Goal: Task Accomplishment & Management: Use online tool/utility

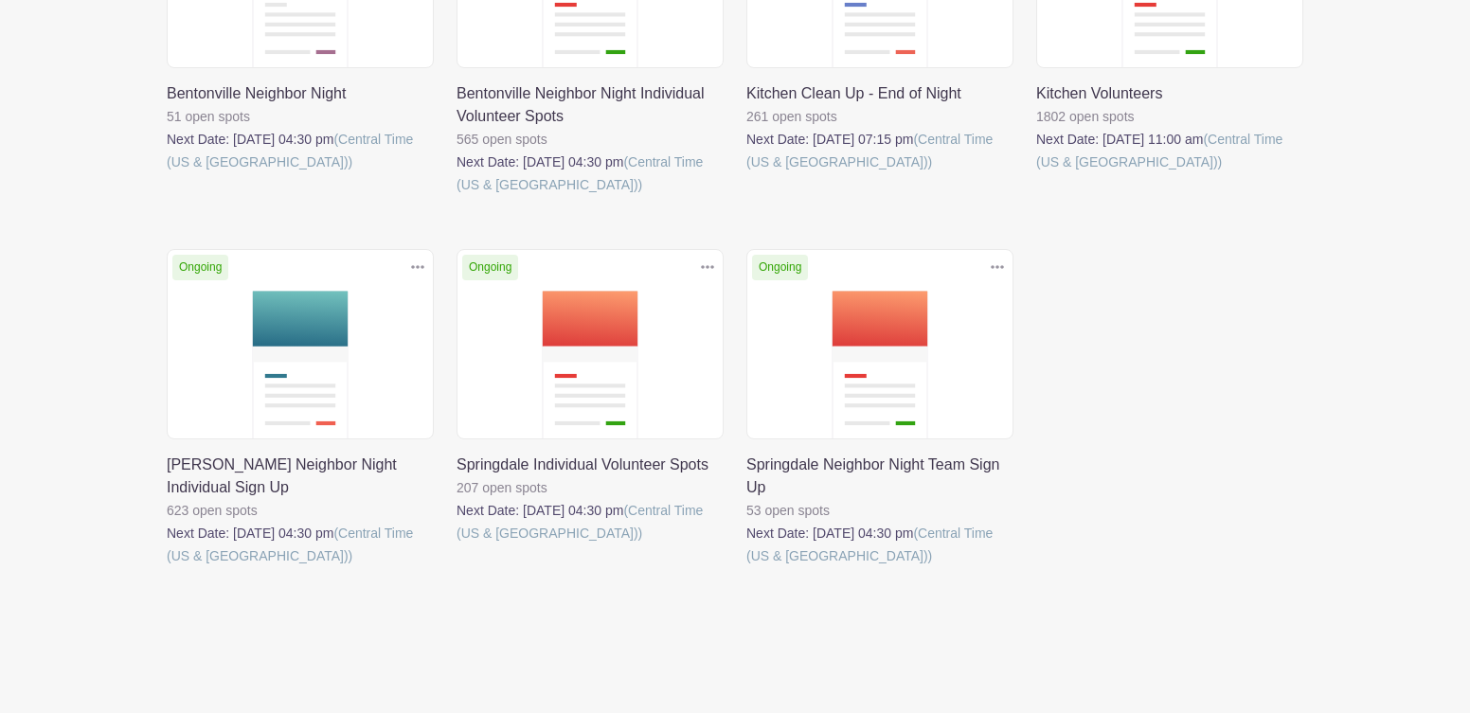
scroll to position [458, 0]
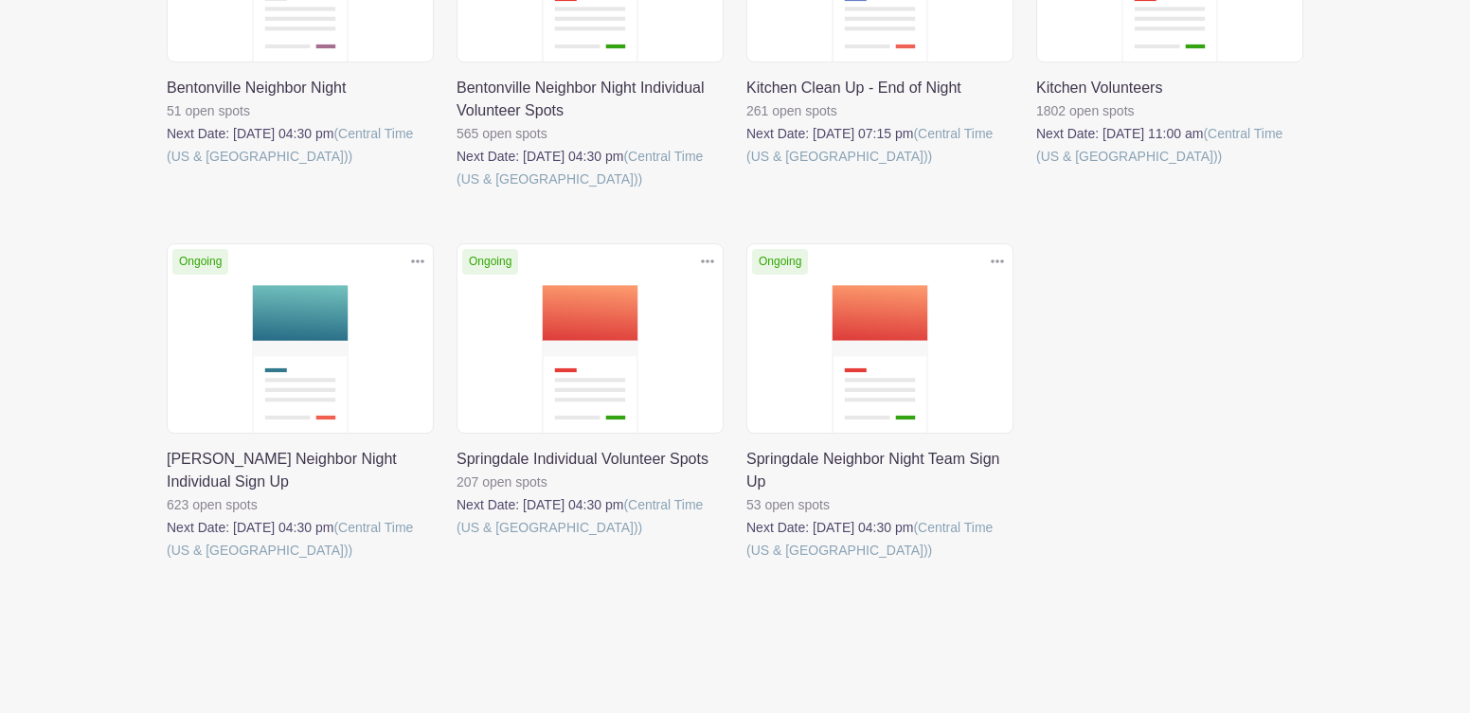
click at [457, 539] on link at bounding box center [457, 539] width 0 height 0
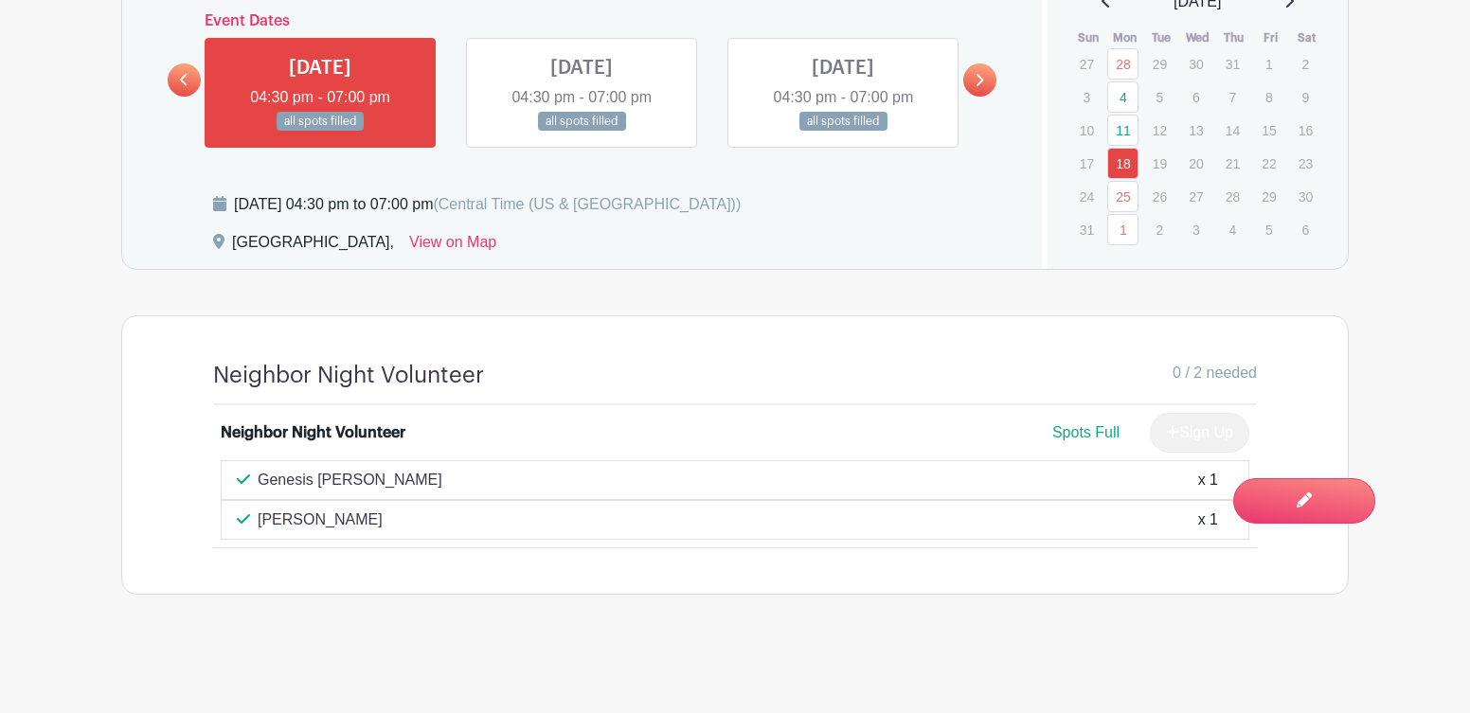
scroll to position [1150, 0]
click at [1122, 199] on link "25" at bounding box center [1123, 196] width 31 height 31
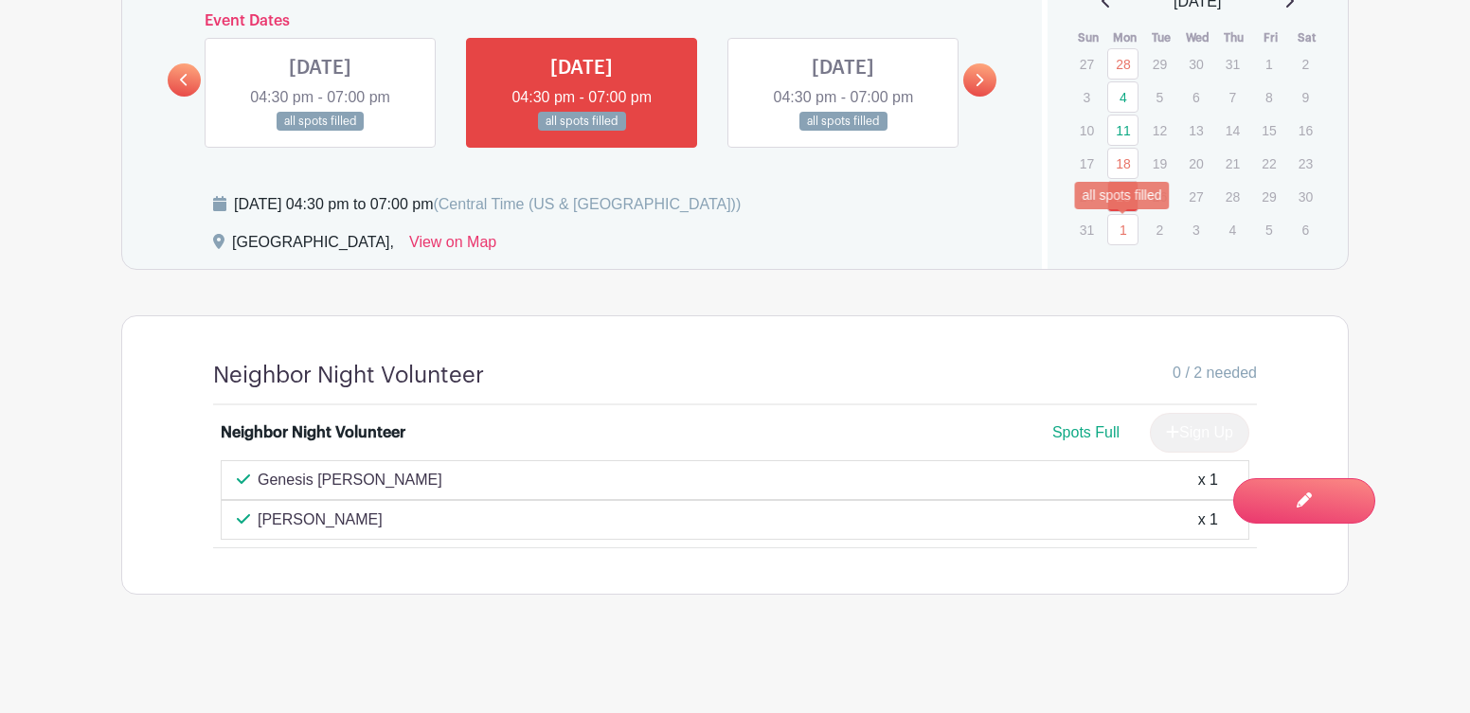
click at [1123, 225] on link "1" at bounding box center [1123, 229] width 31 height 31
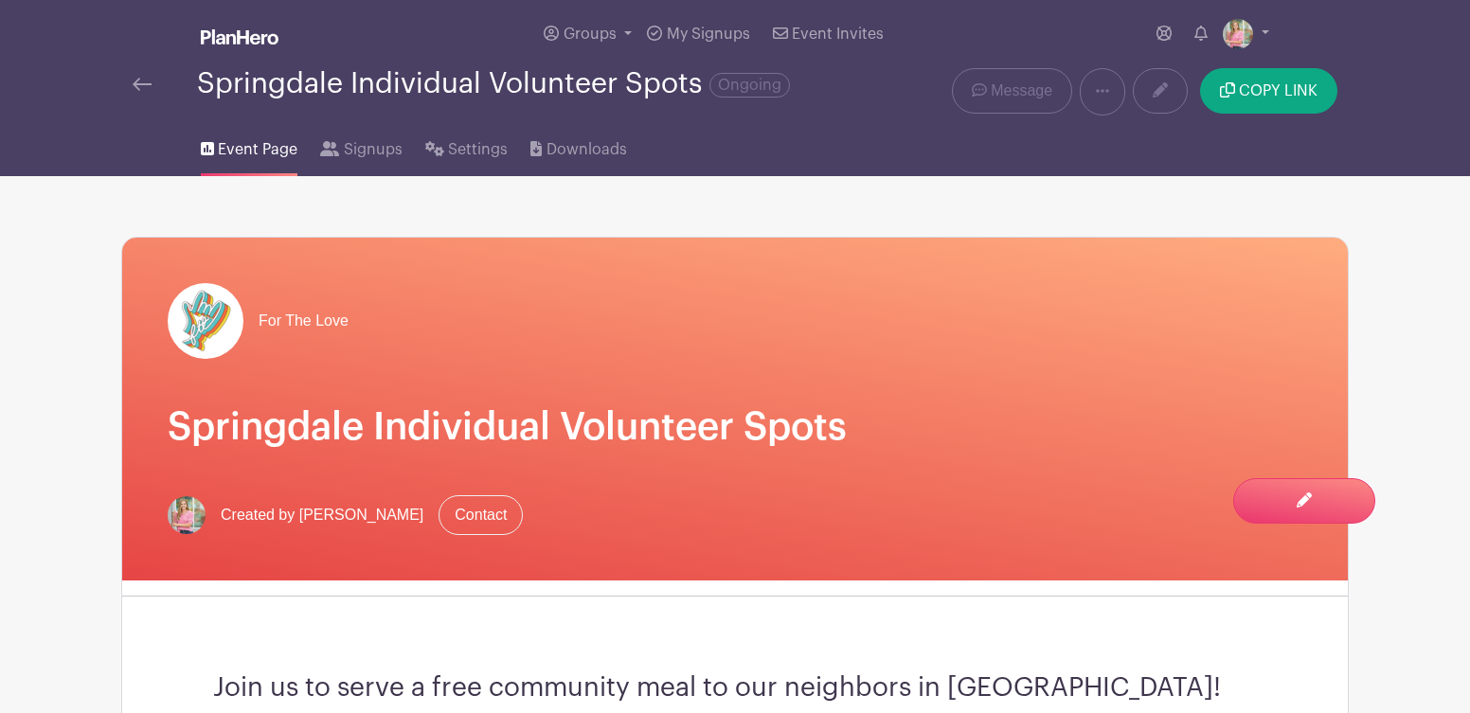
click at [139, 79] on link at bounding box center [142, 84] width 19 height 23
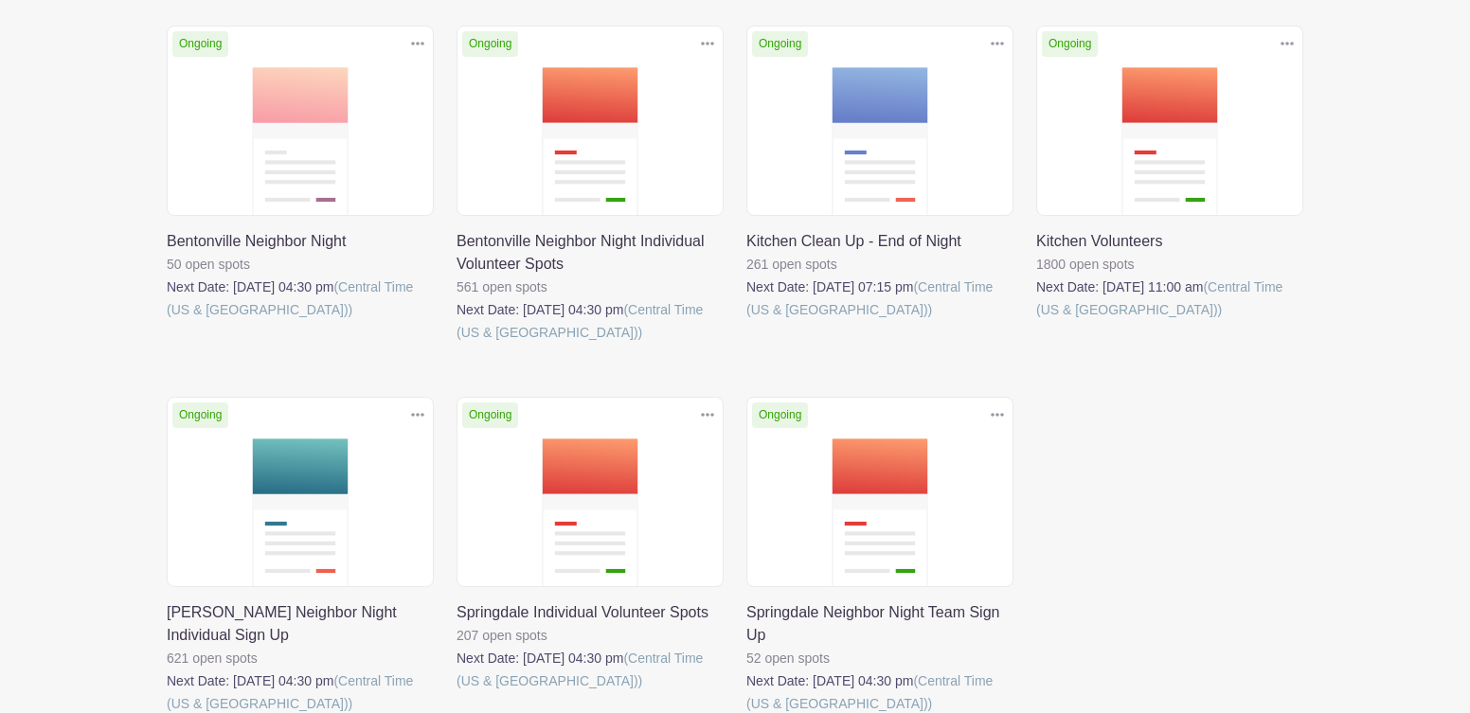
scroll to position [301, 0]
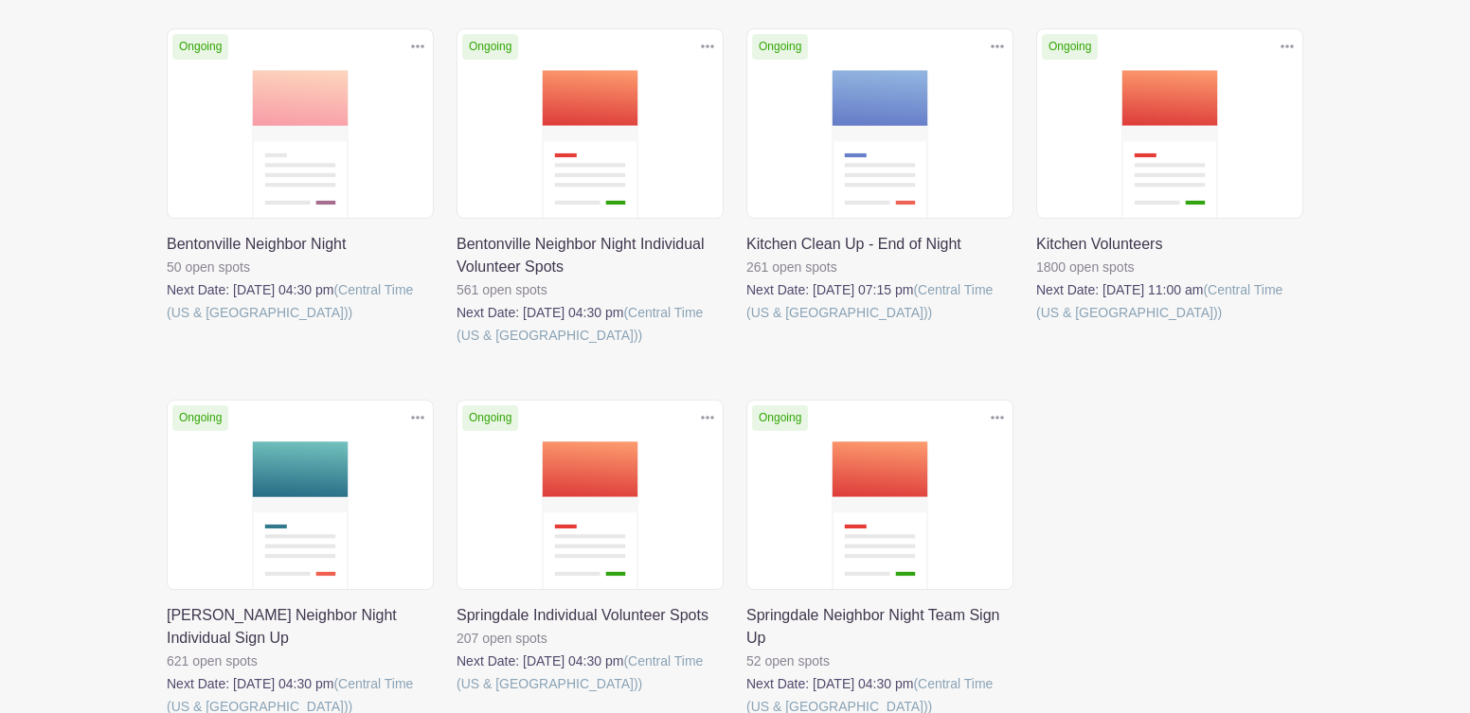
click at [167, 324] on link at bounding box center [167, 324] width 0 height 0
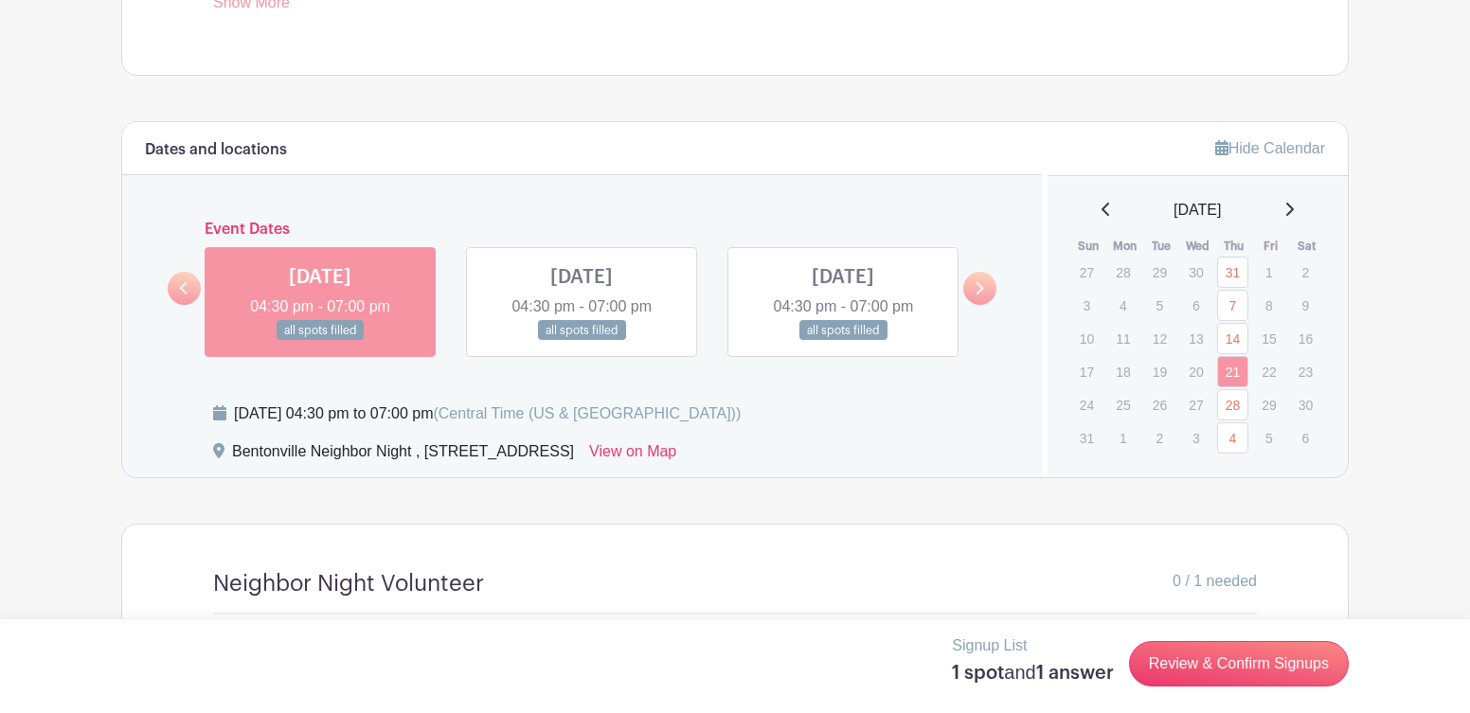
scroll to position [1042, 0]
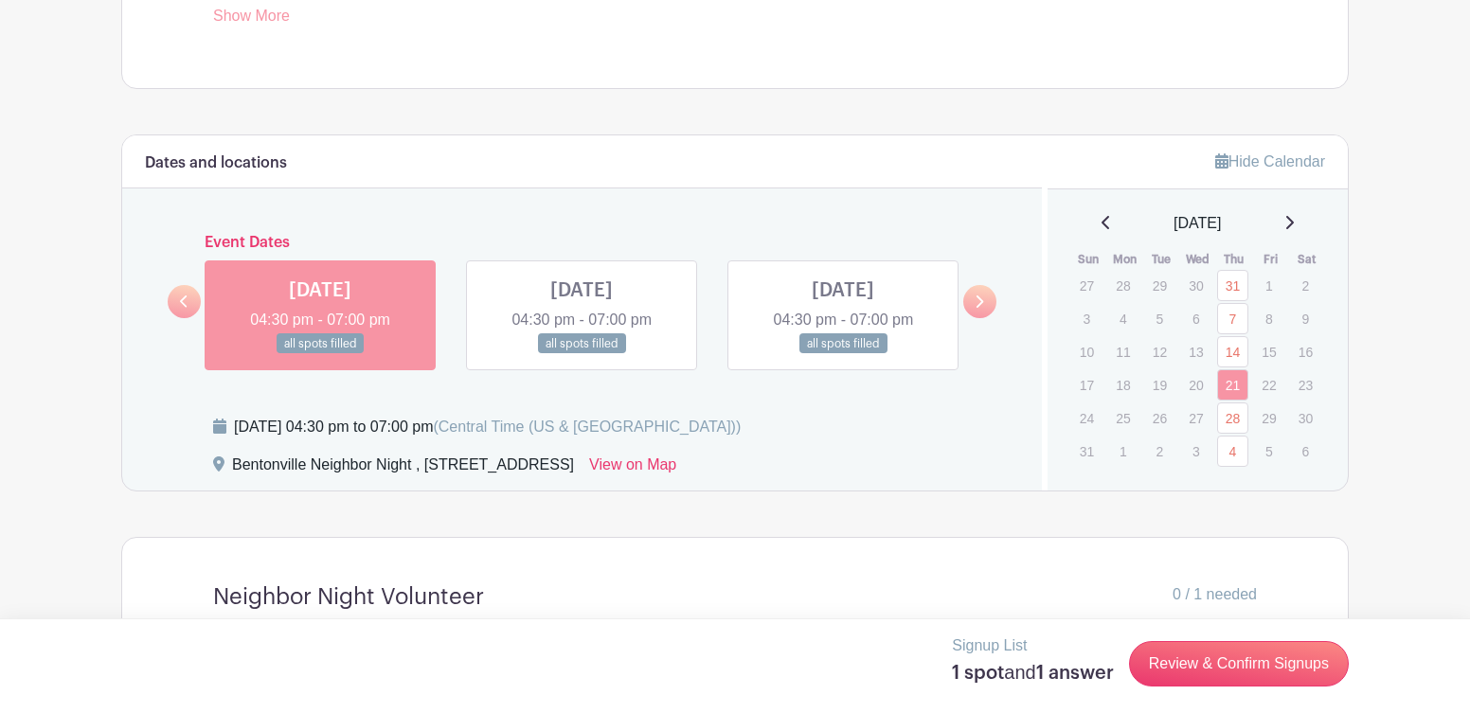
click at [1293, 225] on icon at bounding box center [1289, 222] width 9 height 15
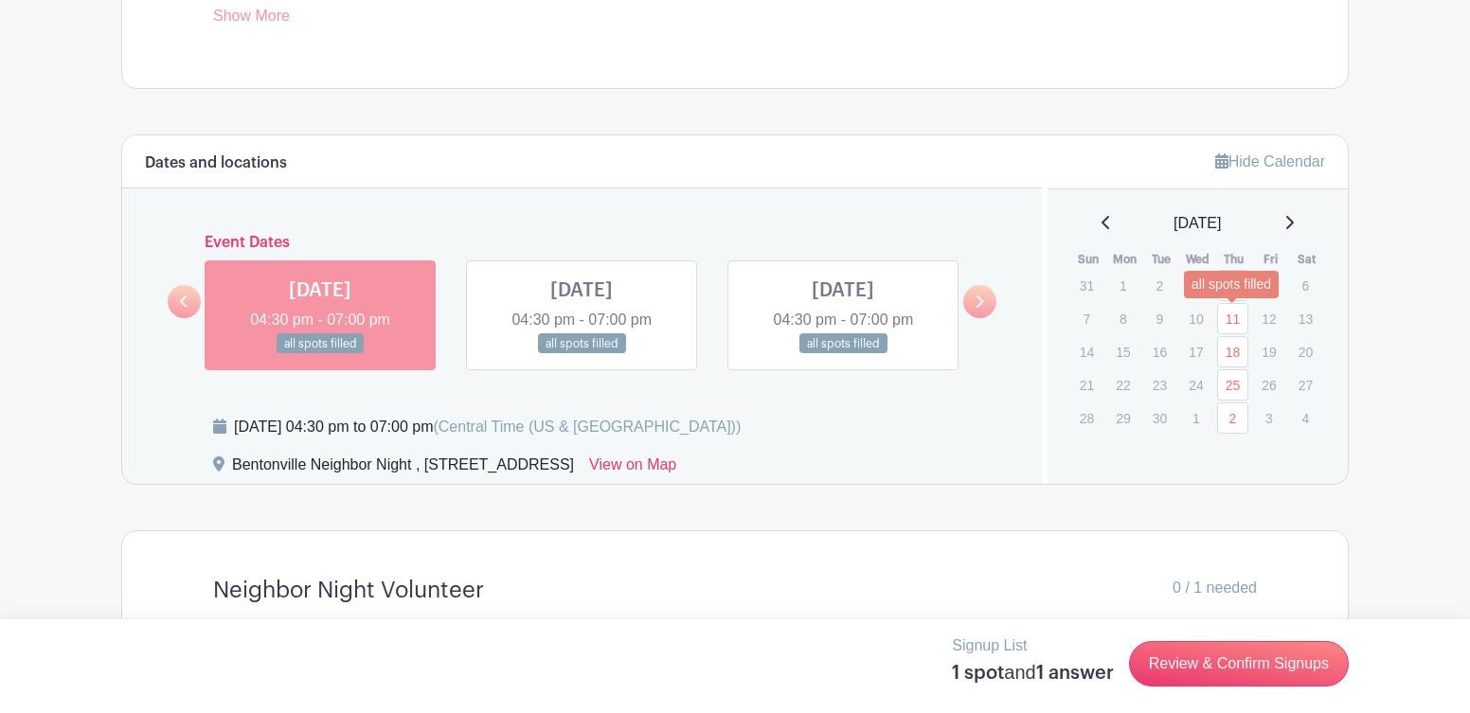
click at [1229, 319] on link "11" at bounding box center [1232, 318] width 31 height 31
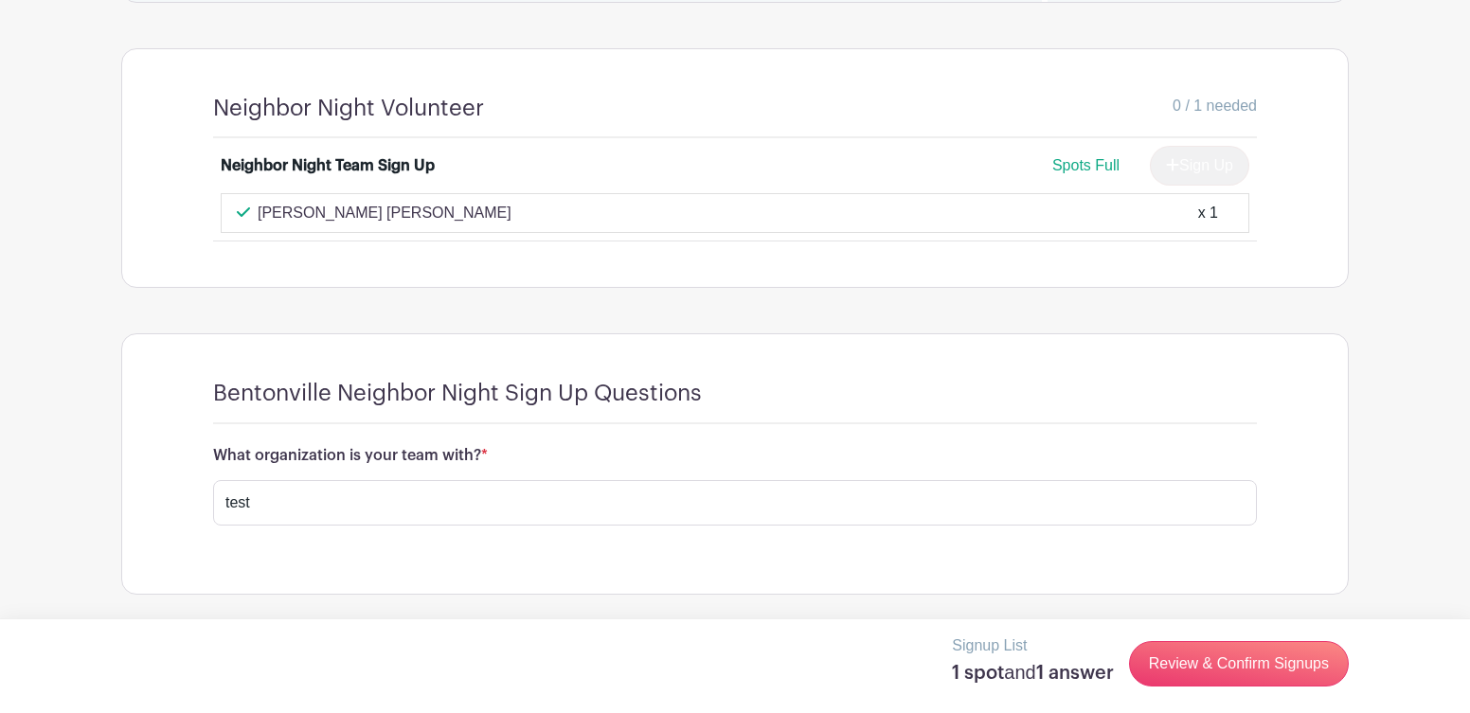
scroll to position [1529, 0]
drag, startPoint x: 388, startPoint y: 219, endPoint x: 260, endPoint y: 219, distance: 127.9
click at [260, 219] on div "Thien Nhan Nguyen x 1" at bounding box center [735, 213] width 997 height 23
copy p "[PERSON_NAME] [PERSON_NAME]"
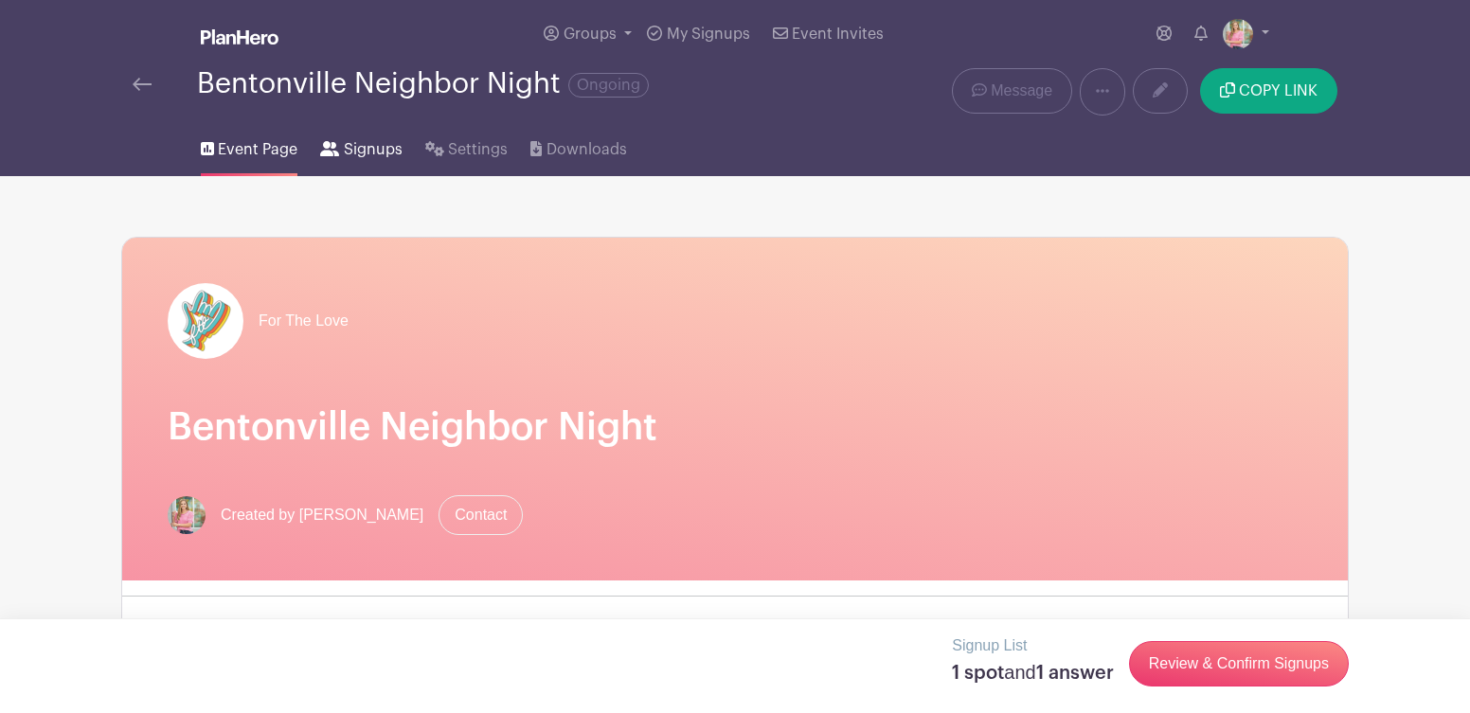
scroll to position [0, 0]
click at [376, 155] on span "Signups" at bounding box center [373, 149] width 59 height 23
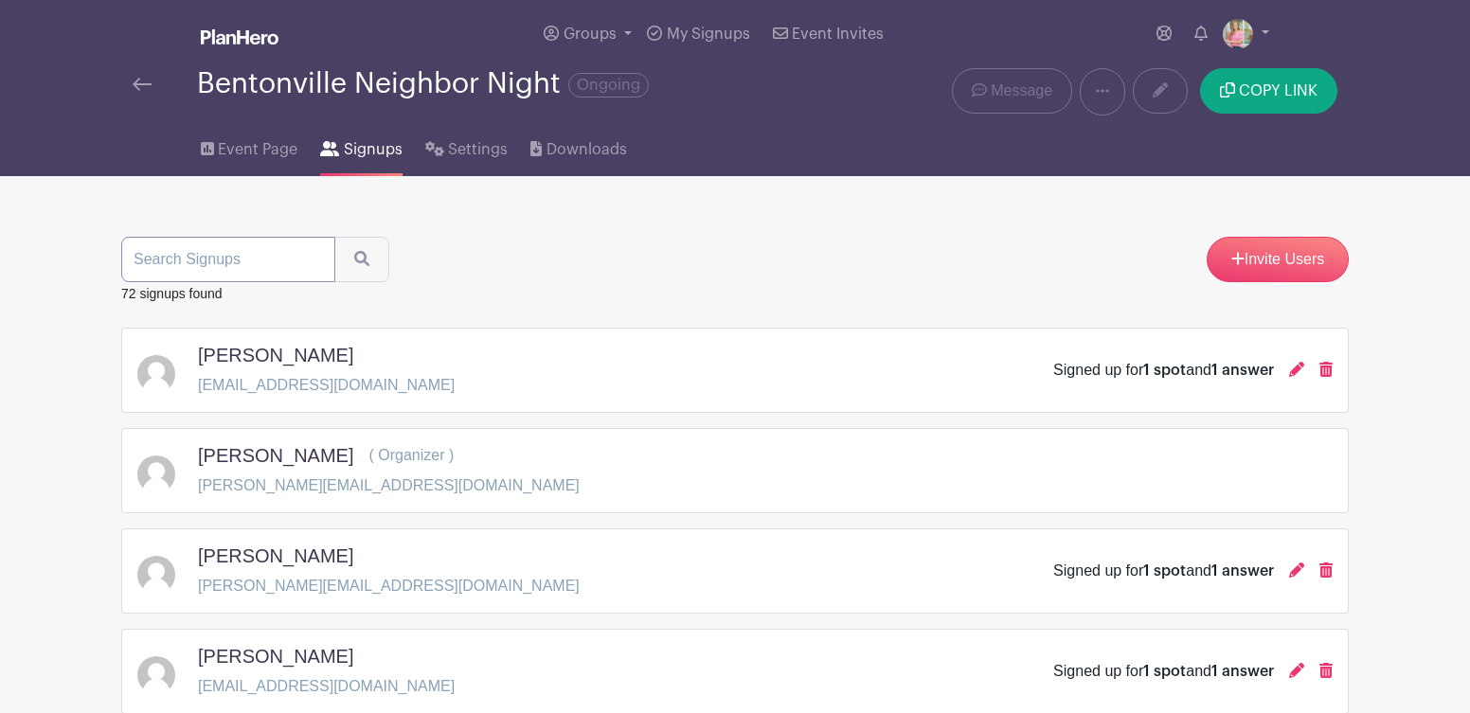
click at [245, 271] on input "search" at bounding box center [228, 259] width 214 height 45
paste input "[PERSON_NAME] [PERSON_NAME]"
type input "[PERSON_NAME] [PERSON_NAME]"
click at [345, 261] on button "submit" at bounding box center [361, 259] width 55 height 45
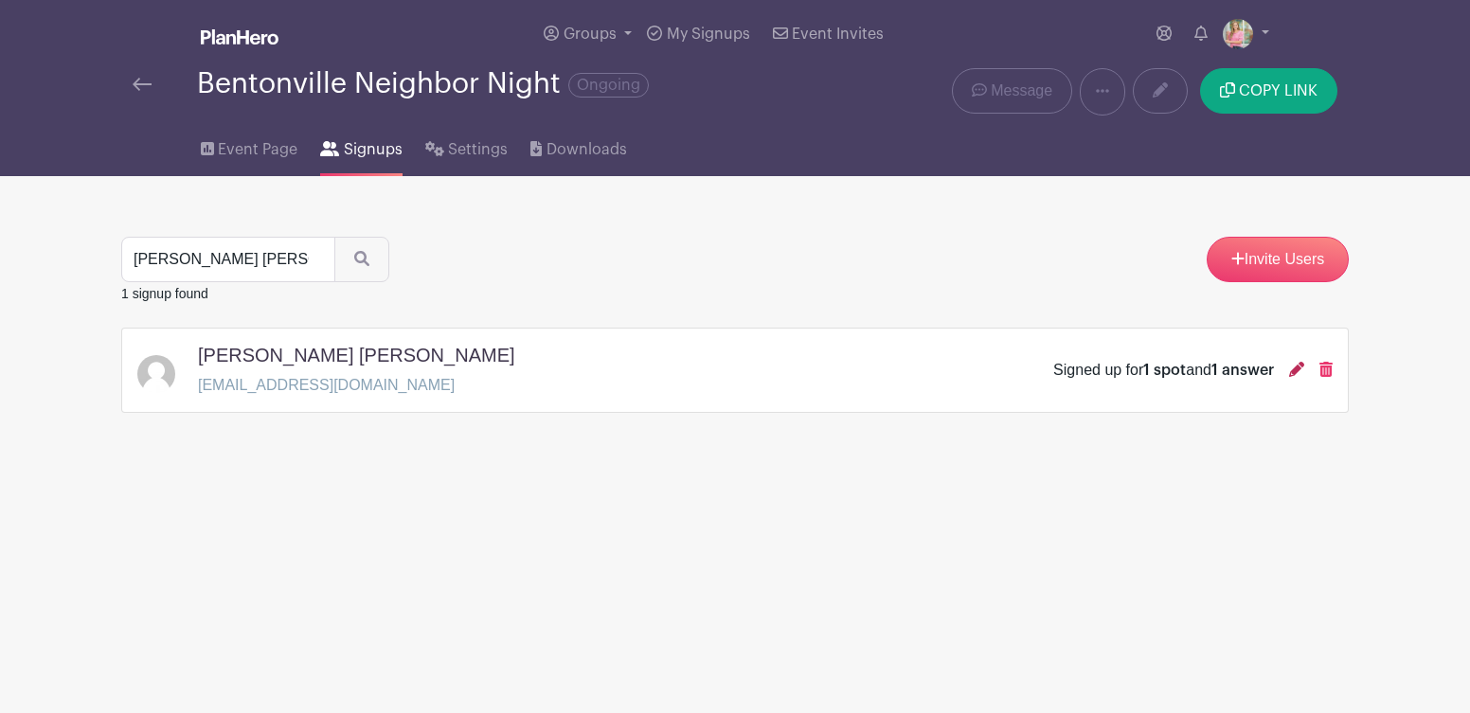
click at [1292, 374] on icon at bounding box center [1296, 369] width 15 height 15
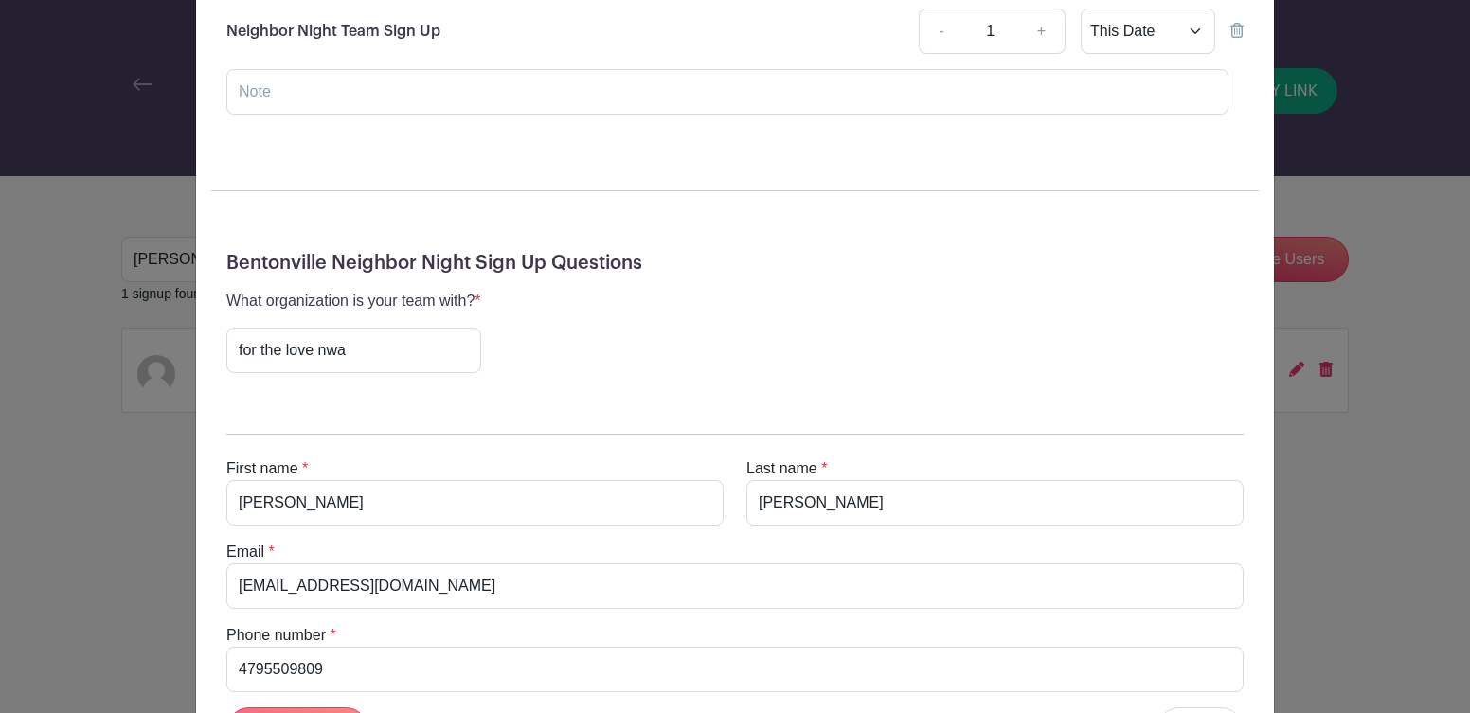
scroll to position [439, 0]
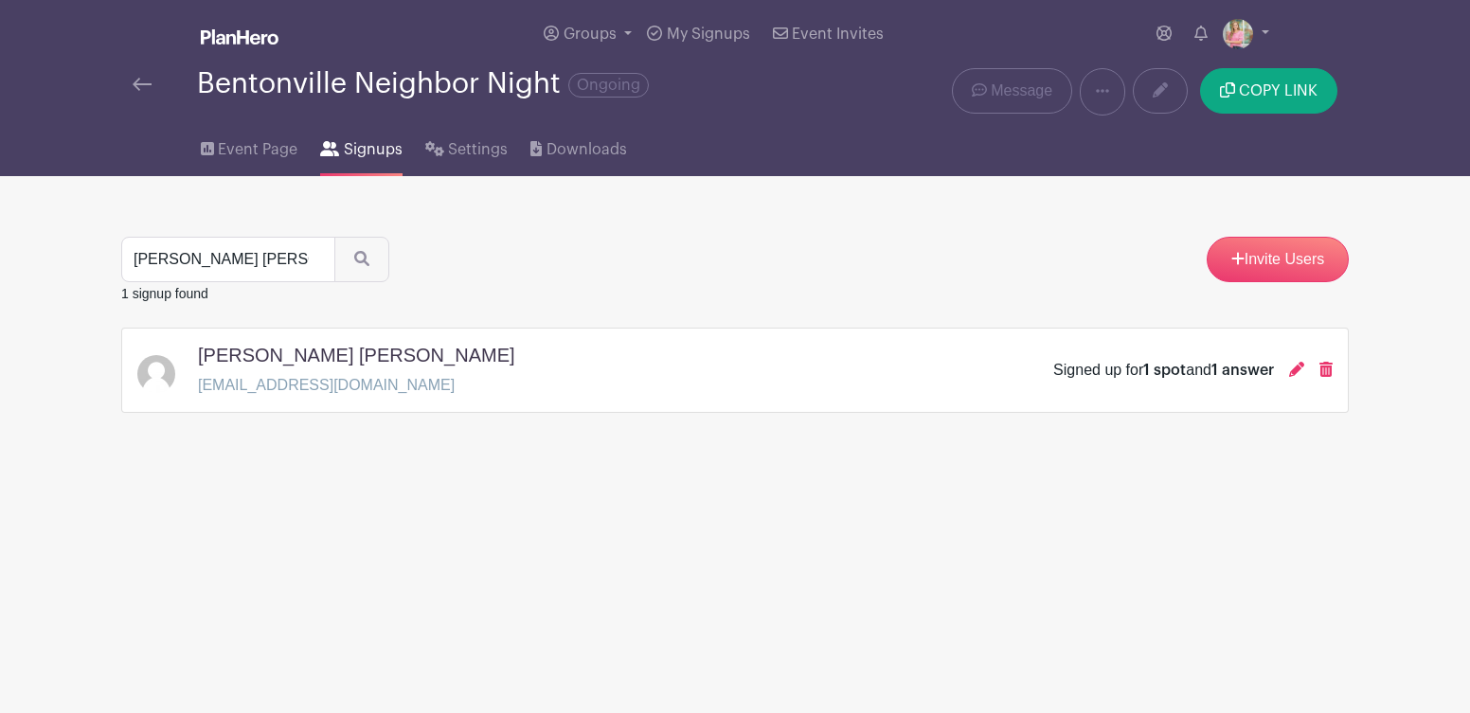
click at [141, 81] on img at bounding box center [142, 84] width 19 height 13
